Goal: Task Accomplishment & Management: Complete application form

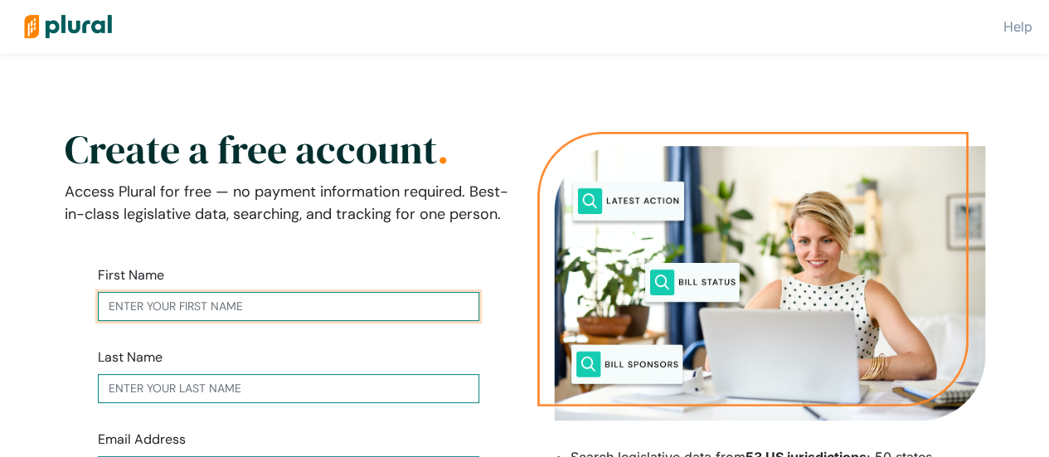
click at [224, 305] on input "text" at bounding box center [289, 306] width 382 height 29
click at [226, 306] on input "text" at bounding box center [289, 306] width 382 height 29
type input "[PERSON_NAME]"
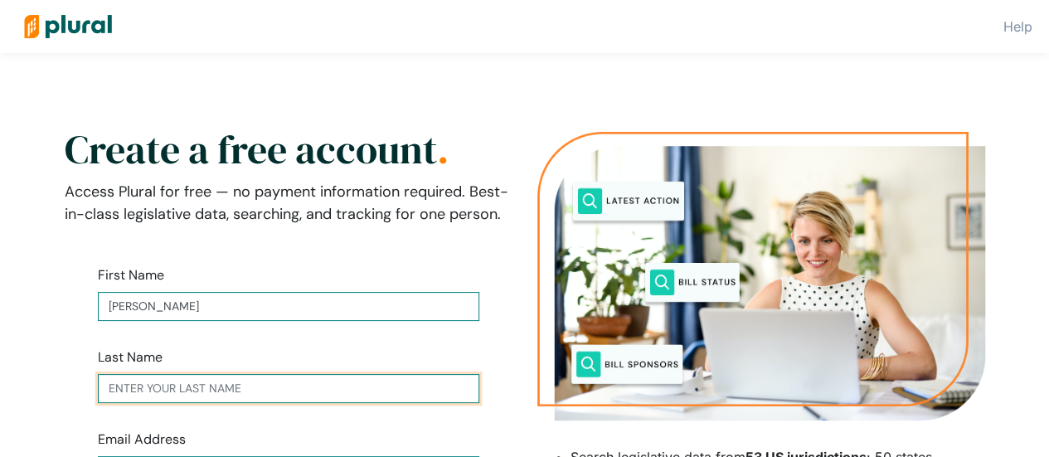
click at [176, 386] on input "text" at bounding box center [289, 388] width 382 height 29
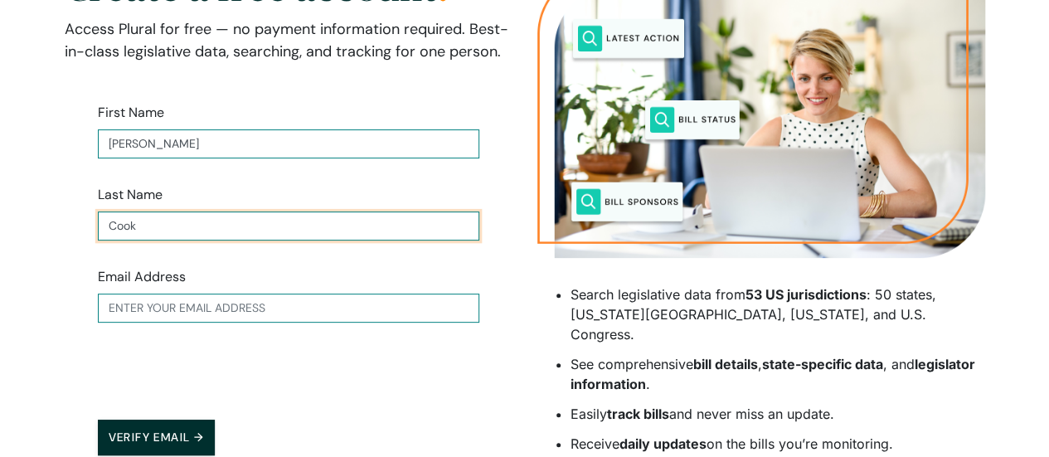
scroll to position [166, 0]
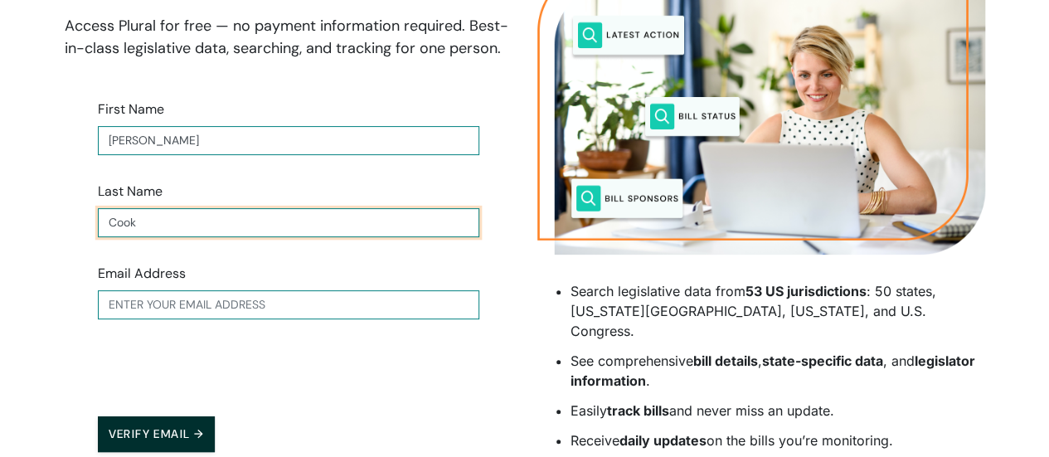
type input "Cook"
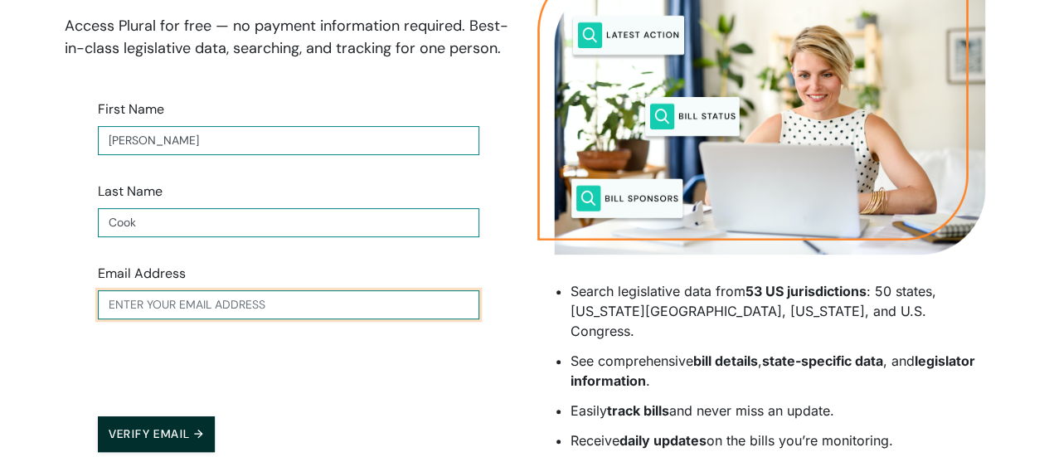
click at [197, 314] on input "text" at bounding box center [289, 304] width 382 height 29
type input "[PERSON_NAME][EMAIL_ADDRESS][PERSON_NAME][DOMAIN_NAME]"
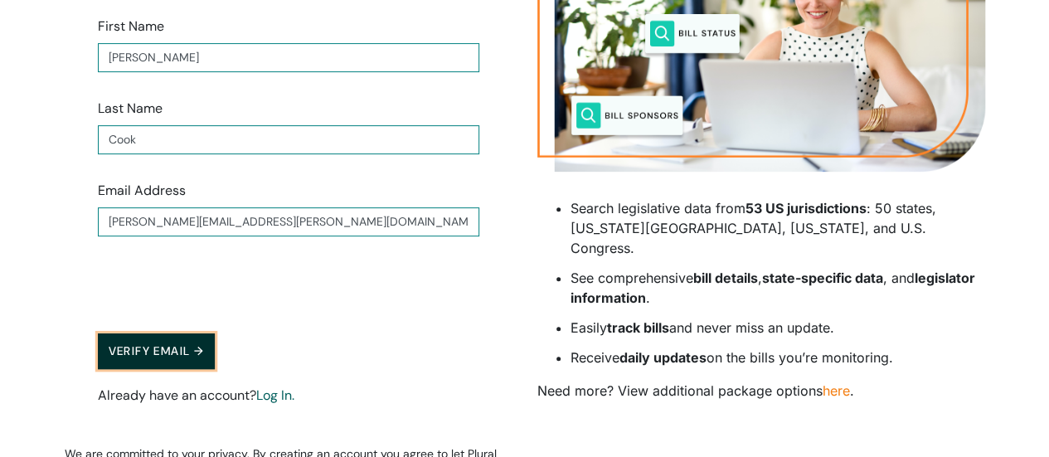
click at [151, 348] on button "Verify Email →" at bounding box center [157, 351] width 118 height 36
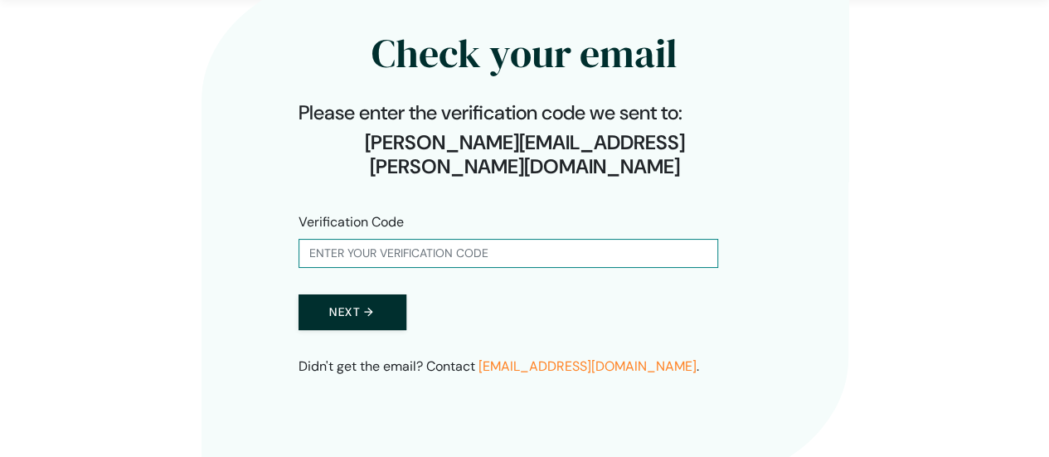
scroll to position [53, 0]
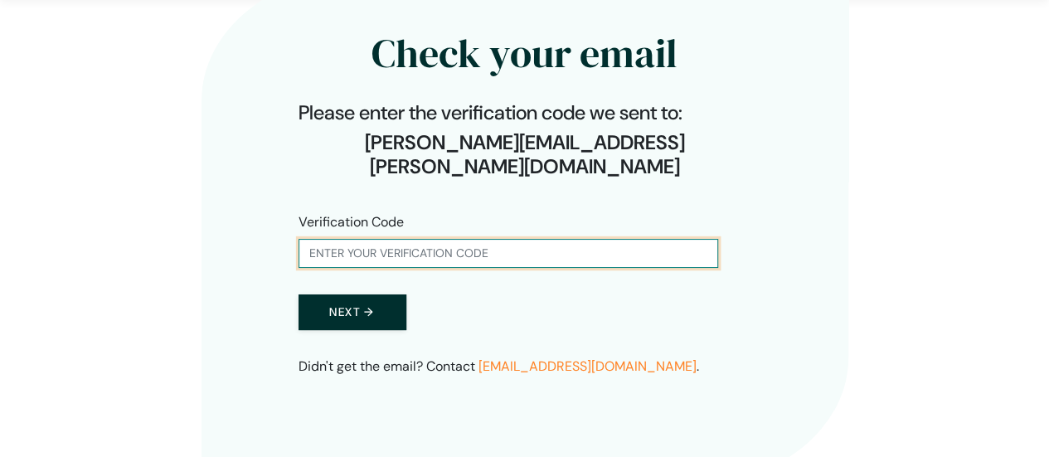
click at [488, 239] on input "text" at bounding box center [509, 253] width 420 height 29
paste input "510515"
type input "510515"
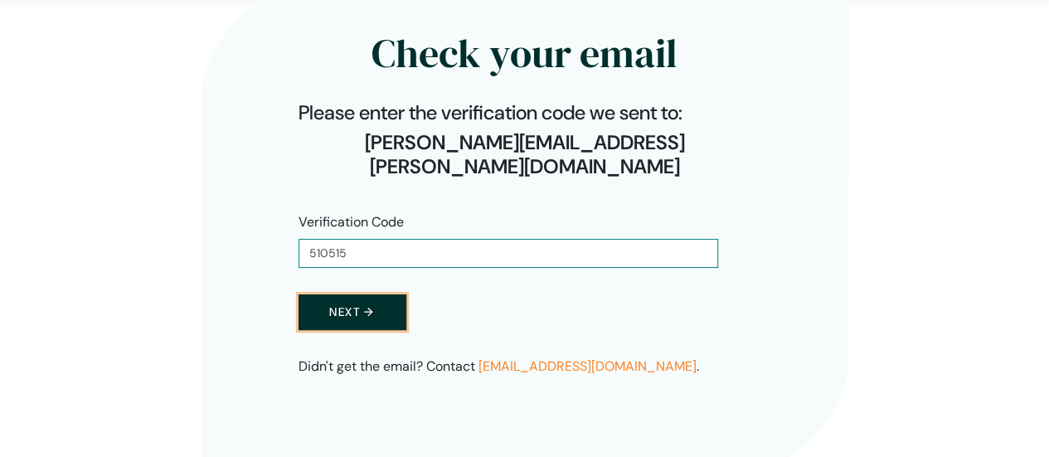
click at [364, 294] on button "Next →" at bounding box center [353, 312] width 108 height 36
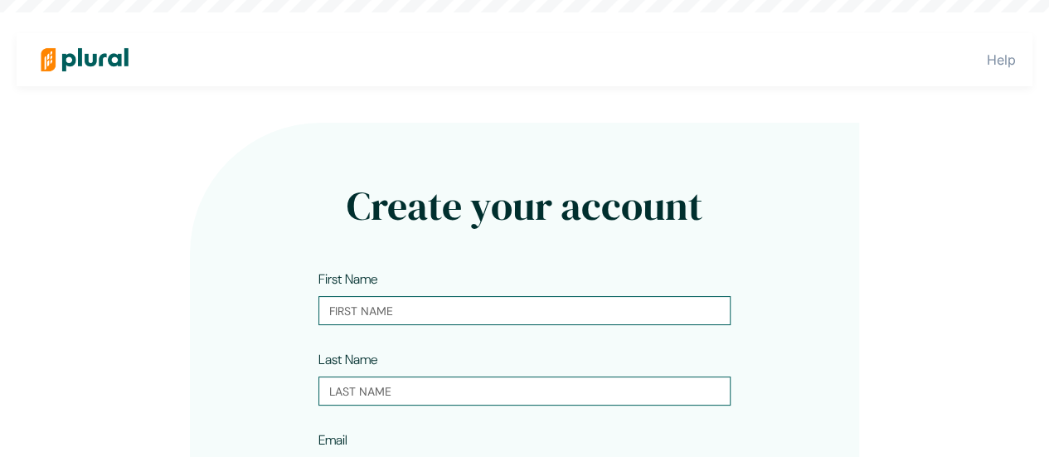
type input "[PERSON_NAME]"
type input "Cook"
type input "[PERSON_NAME][EMAIL_ADDRESS][PERSON_NAME][DOMAIN_NAME]"
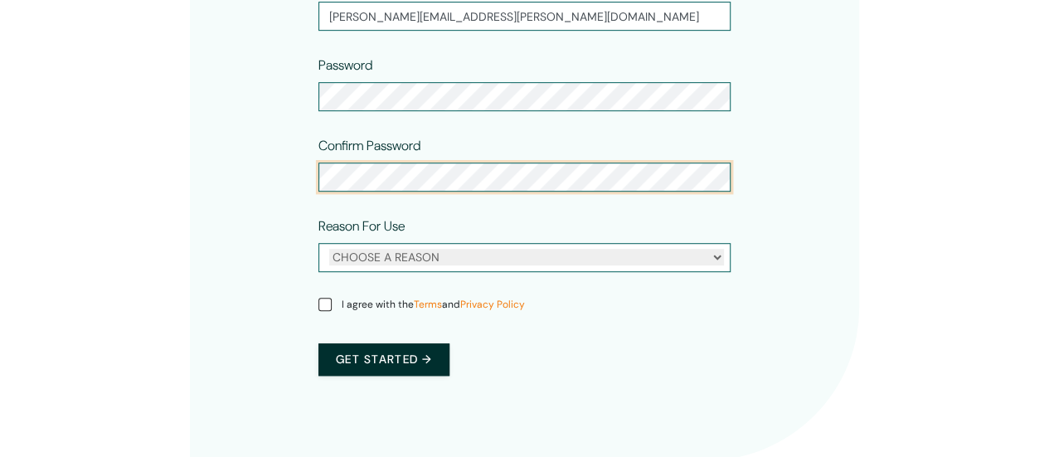
scroll to position [478, 0]
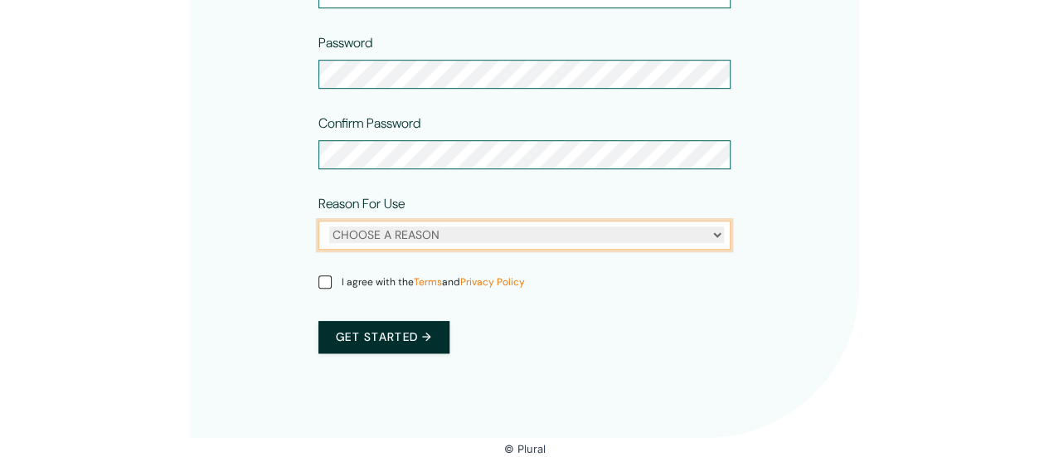
click at [451, 237] on select "CHOOSE A REASON Personal Professional" at bounding box center [526, 234] width 395 height 17
select select "professional"
click at [329, 226] on select "CHOOSE A REASON Personal Professional" at bounding box center [526, 234] width 395 height 17
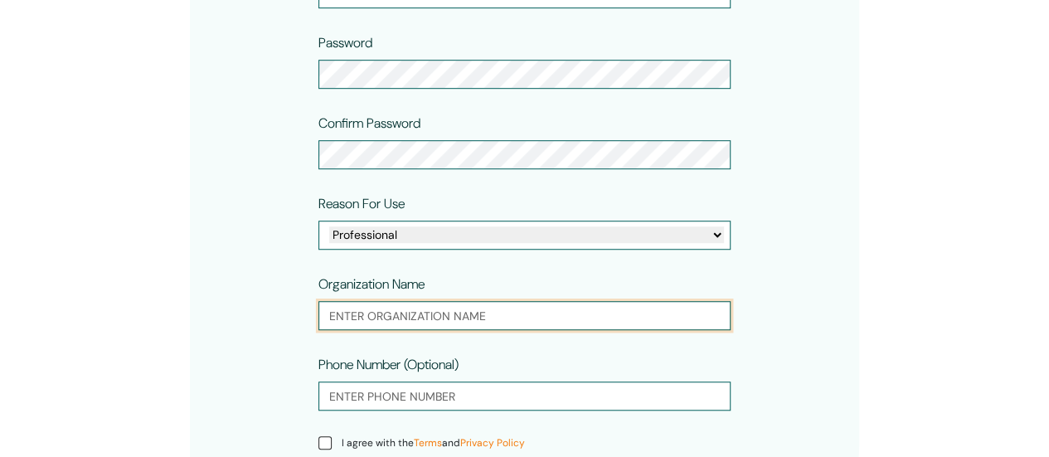
click at [451, 323] on input "text" at bounding box center [524, 315] width 412 height 29
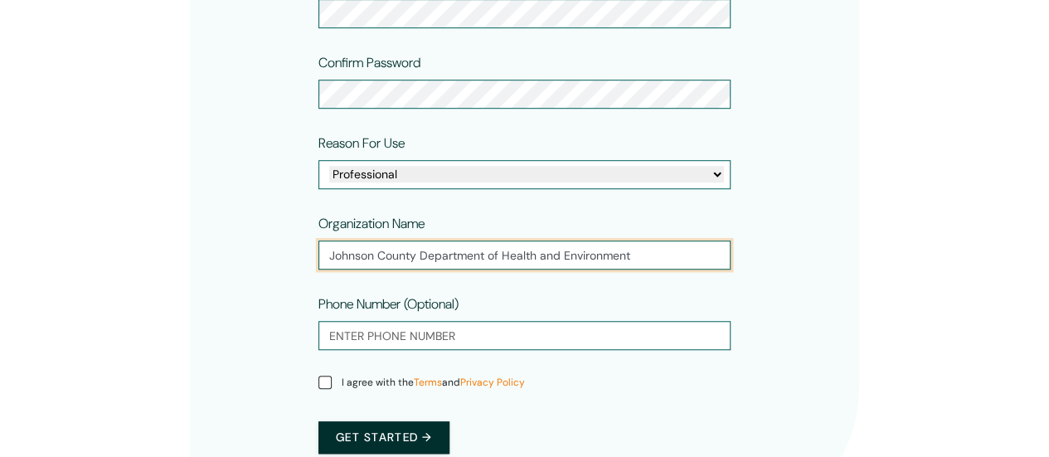
scroll to position [561, 0]
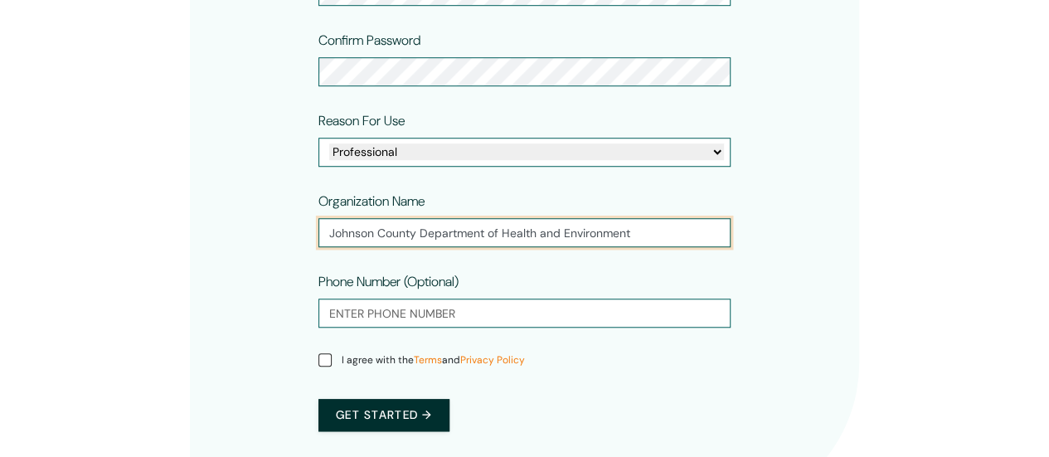
type input "Johnson County Department of Health and Environment"
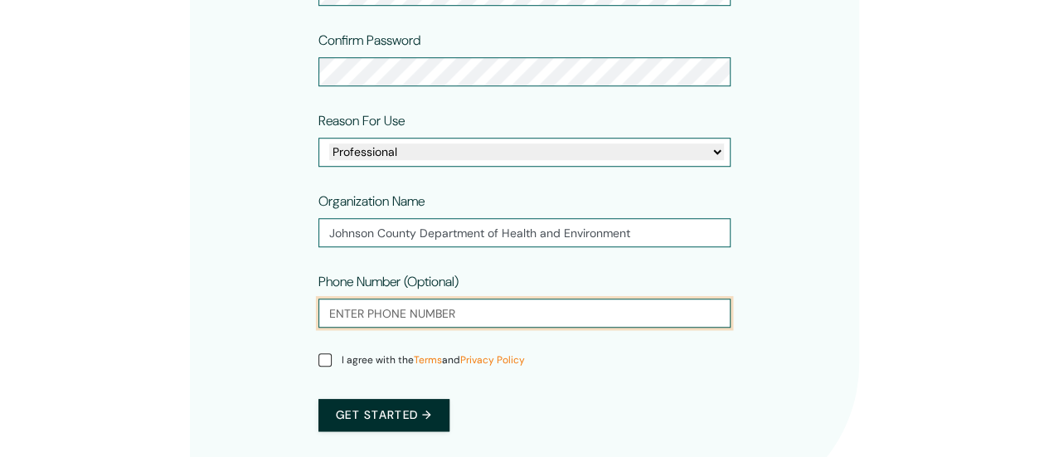
click at [431, 314] on input "tel" at bounding box center [524, 313] width 412 height 29
type input "[PHONE_NUMBER]"
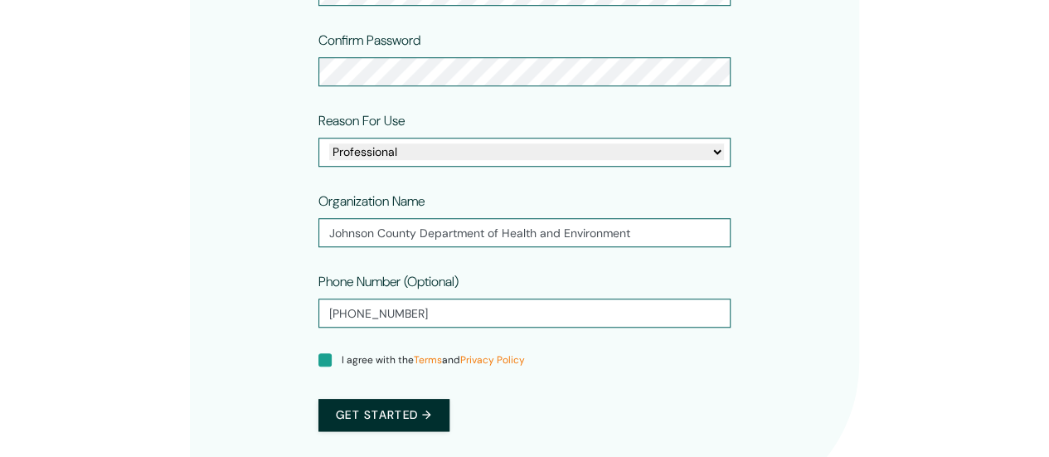
click at [326, 361] on input "I agree with the Terms and Privacy Policy" at bounding box center [324, 359] width 13 height 13
checkbox input "true"
click at [400, 422] on button "Get started →" at bounding box center [383, 415] width 131 height 32
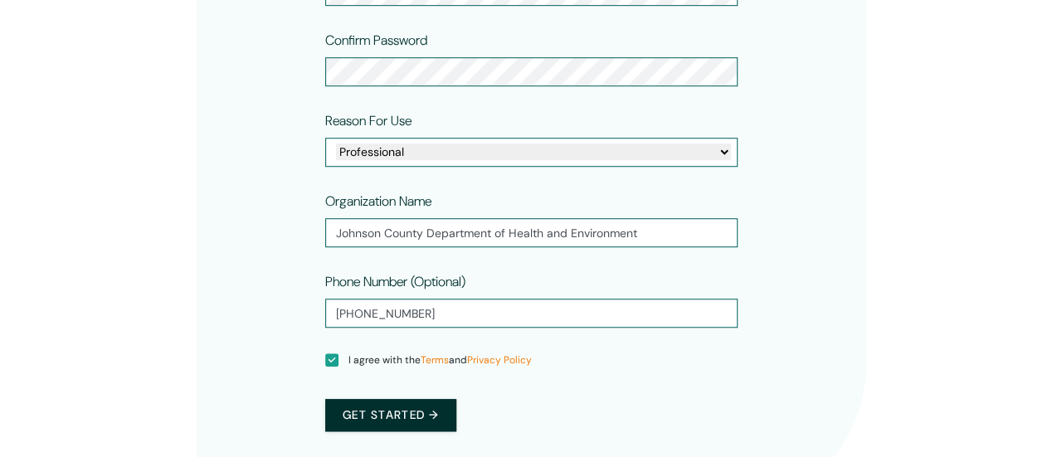
scroll to position [0, 0]
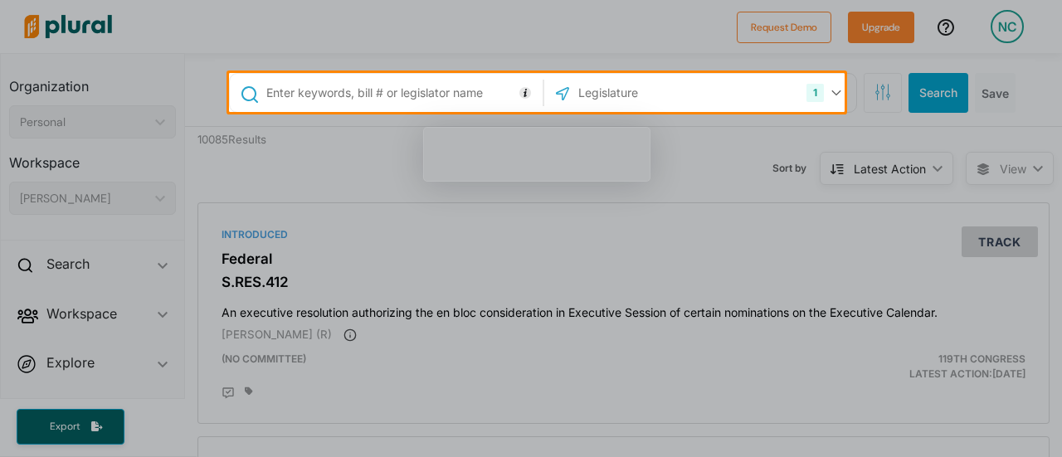
click at [481, 352] on div at bounding box center [531, 284] width 1062 height 345
click at [612, 49] on div at bounding box center [531, 36] width 1062 height 73
click at [637, 28] on div at bounding box center [531, 36] width 1062 height 73
